Goal: Task Accomplishment & Management: Use online tool/utility

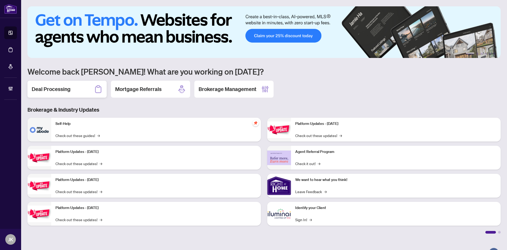
click at [52, 91] on h2 "Deal Processing" at bounding box center [51, 88] width 39 height 7
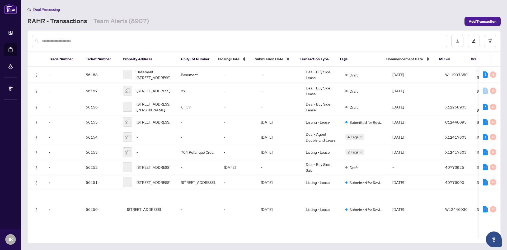
click at [47, 40] on input "text" at bounding box center [242, 41] width 401 height 6
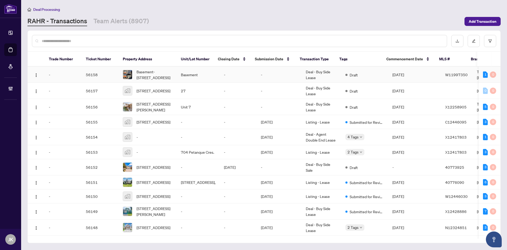
paste input "**********"
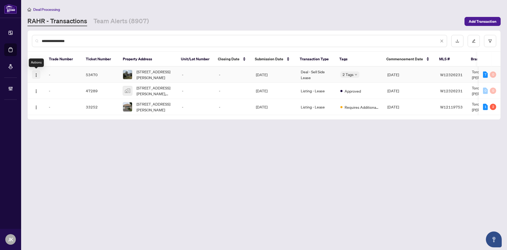
type input "**********"
click at [39, 72] on button "button" at bounding box center [36, 74] width 8 height 8
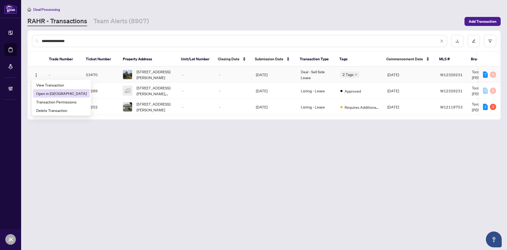
click at [52, 93] on span "Open in New Tab" at bounding box center [61, 93] width 50 height 6
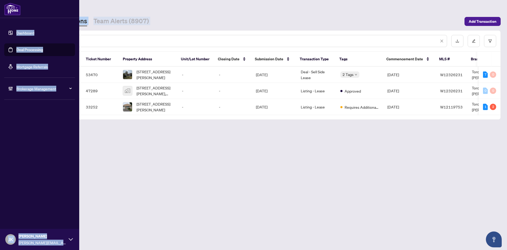
drag, startPoint x: 81, startPoint y: 38, endPoint x: 89, endPoint y: 49, distance: 13.9
click at [16, 37] on div "**********" at bounding box center [253, 125] width 507 height 250
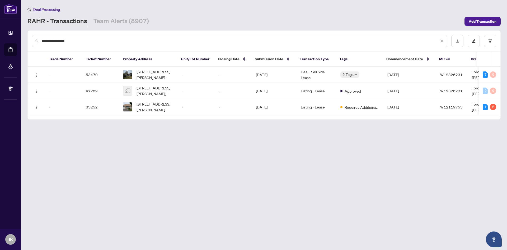
drag, startPoint x: 80, startPoint y: 41, endPoint x: 36, endPoint y: 38, distance: 44.2
click at [36, 38] on div "**********" at bounding box center [239, 41] width 415 height 12
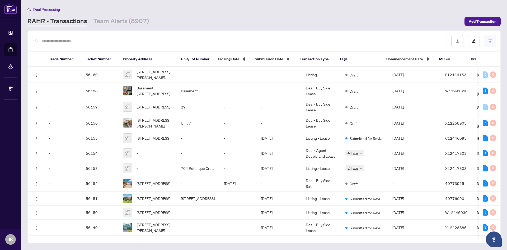
click at [491, 42] on icon "filter" at bounding box center [491, 41] width 4 height 4
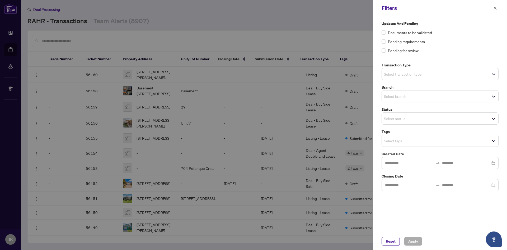
click at [401, 74] on input "search" at bounding box center [402, 74] width 37 height 6
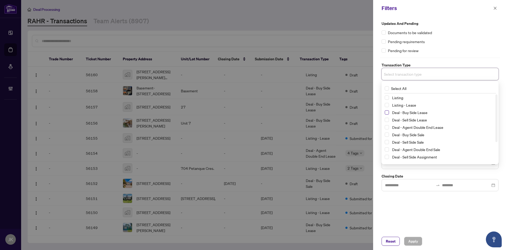
click at [386, 113] on span "Select Deal - Buy Side Lease" at bounding box center [387, 112] width 4 height 4
click at [387, 120] on span "Select Deal - Sell Side Lease" at bounding box center [387, 121] width 4 height 4
click at [388, 128] on span "Select Deal - Agent Double End Lease" at bounding box center [387, 128] width 4 height 4
click at [387, 136] on span "Select Deal - Buy Side Sale" at bounding box center [387, 135] width 4 height 4
click at [385, 145] on div "Deal - Sell Side Sale" at bounding box center [440, 143] width 111 height 6
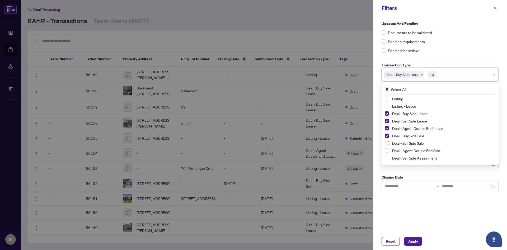
click at [388, 144] on span "Select Deal - Sell Side Sale" at bounding box center [387, 143] width 4 height 4
click at [388, 149] on span "Select Deal - Agent Double End Sale" at bounding box center [387, 150] width 4 height 4
click at [386, 159] on span "Select Deal - Sell Side Assignment" at bounding box center [387, 158] width 4 height 4
click at [387, 137] on span "Select Deal - Buy Side Assignment" at bounding box center [387, 137] width 4 height 4
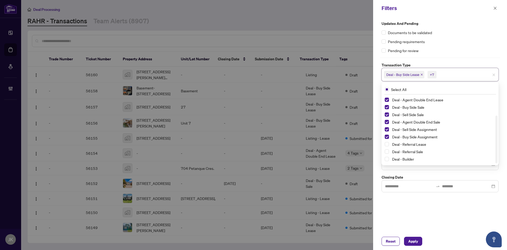
click at [440, 214] on div "Updates and Pending Documents to be validated Pending requirements Pending for …" at bounding box center [440, 124] width 134 height 216
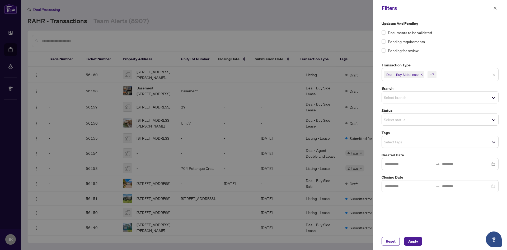
click at [390, 100] on input "search" at bounding box center [402, 97] width 37 height 6
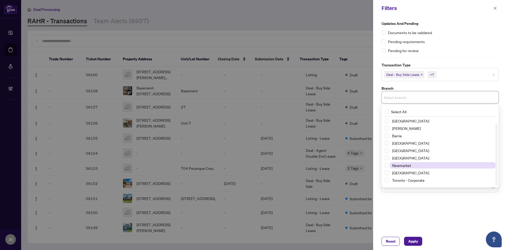
scroll to position [6, 0]
drag, startPoint x: 387, startPoint y: 174, endPoint x: 387, endPoint y: 178, distance: 3.7
click at [387, 174] on span "Select Toronto - Corporate" at bounding box center [387, 174] width 4 height 4
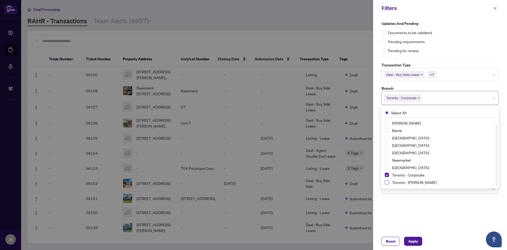
click at [387, 183] on span "Select Toronto - Don Mills" at bounding box center [387, 182] width 4 height 4
click at [442, 216] on div "Updates and Pending Documents to be validated Pending requirements Pending for …" at bounding box center [440, 124] width 134 height 216
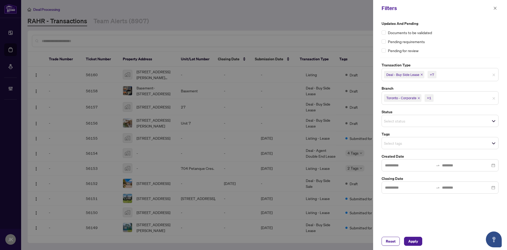
click at [403, 120] on input "search" at bounding box center [402, 121] width 37 height 6
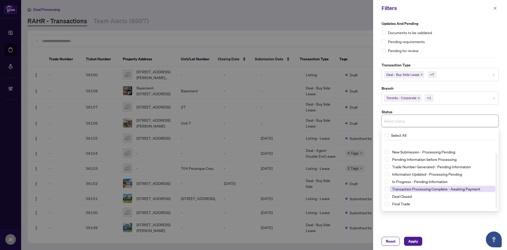
scroll to position [14, 0]
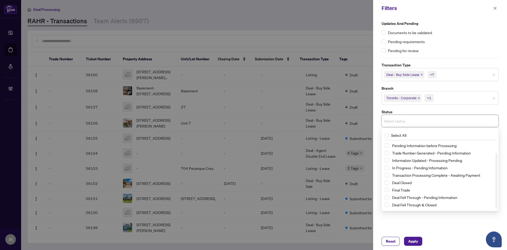
click at [450, 210] on div "Select All New Submission - Processing Pending Pending Information before Proce…" at bounding box center [440, 169] width 117 height 83
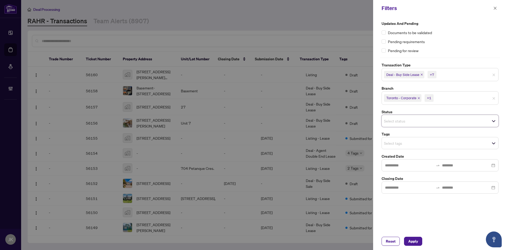
click at [460, 229] on div "Updates and Pending Documents to be validated Pending requirements Pending for …" at bounding box center [440, 124] width 134 height 216
click at [398, 145] on input "search" at bounding box center [402, 143] width 37 height 6
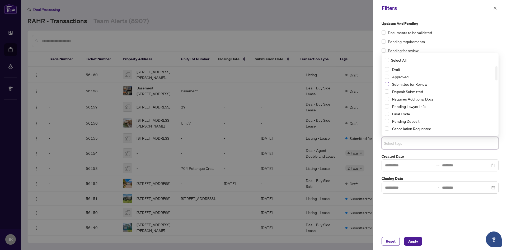
click at [386, 85] on span "Select Submitted for Review" at bounding box center [387, 84] width 4 height 4
click at [441, 209] on div "Updates and Pending Documents to be validated Pending requirements Pending for …" at bounding box center [440, 124] width 134 height 216
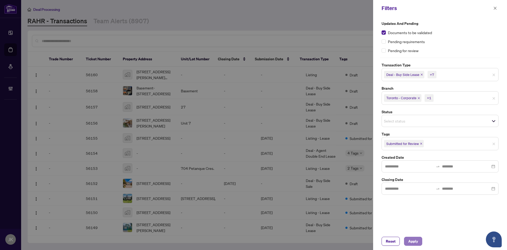
click at [412, 241] on span "Apply" at bounding box center [414, 241] width 10 height 8
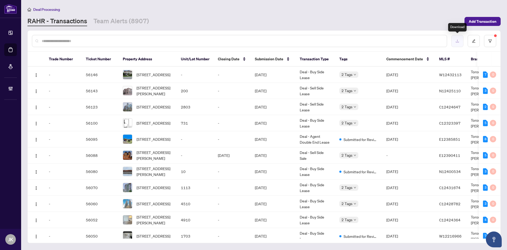
click at [457, 41] on icon "download" at bounding box center [458, 41] width 4 height 4
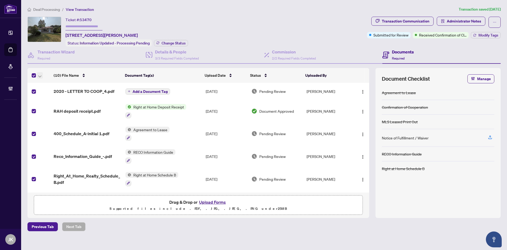
click at [38, 76] on icon "button" at bounding box center [39, 76] width 3 height 2
click at [62, 84] on span "Open Selected in New Tab(s)" at bounding box center [64, 84] width 47 height 6
